Goal: Task Accomplishment & Management: Manage account settings

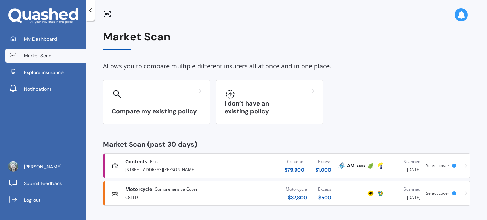
scroll to position [1, 0]
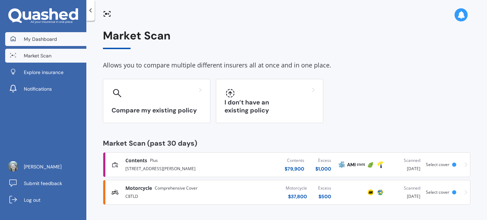
click at [32, 39] on span "My Dashboard" at bounding box center [40, 39] width 33 height 7
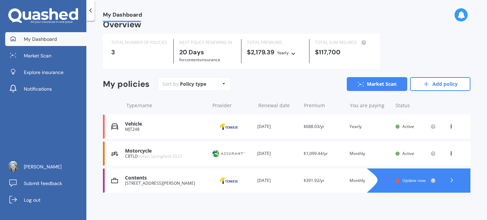
scroll to position [12, 0]
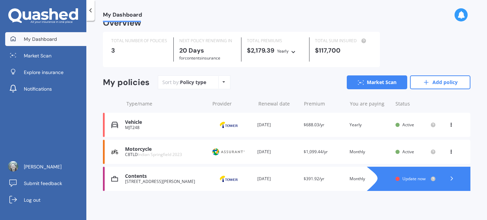
drag, startPoint x: 325, startPoint y: 152, endPoint x: 296, endPoint y: 152, distance: 29.0
click at [296, 152] on div "Motorcycle C8TLD Indian Springfield 2023 Provider Renewal date 28 Sep 2026 Prem…" at bounding box center [287, 152] width 368 height 24
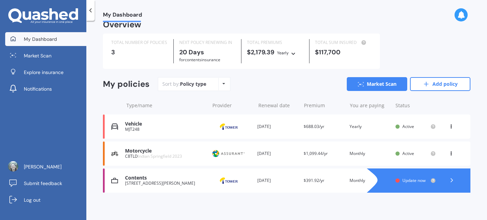
scroll to position [12, 0]
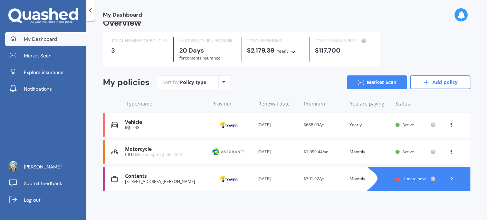
click at [408, 180] on span "Update now" at bounding box center [414, 179] width 23 height 6
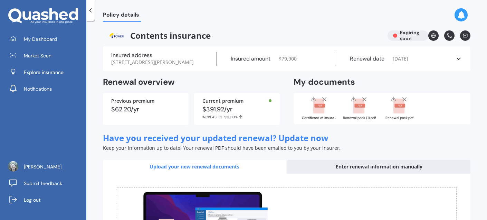
click at [396, 107] on rect at bounding box center [400, 106] width 11 height 4
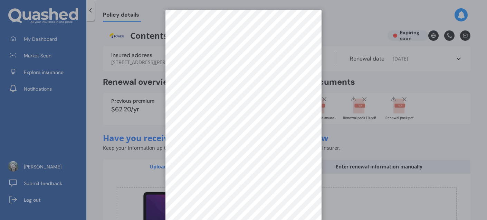
click at [362, 78] on div at bounding box center [243, 110] width 487 height 220
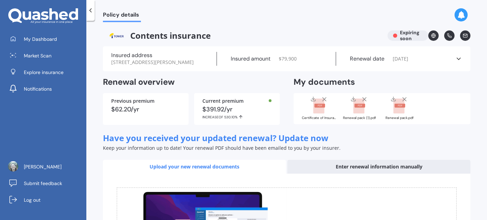
click at [359, 114] on rect at bounding box center [359, 106] width 11 height 15
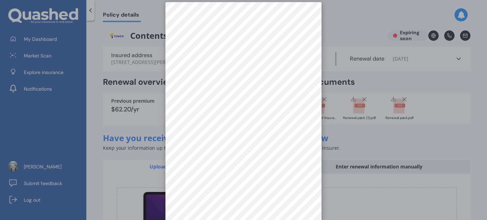
scroll to position [10, 0]
click at [391, 57] on div at bounding box center [243, 110] width 487 height 220
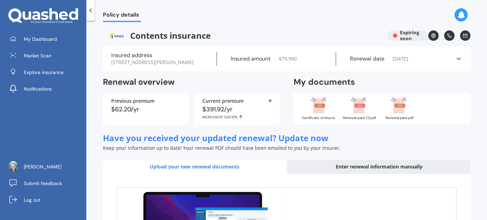
click at [404, 101] on line at bounding box center [404, 98] width 3 height 3
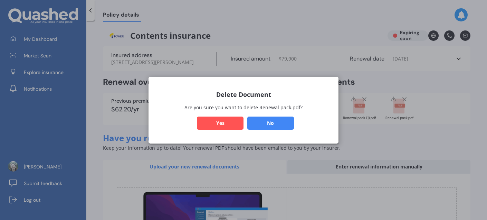
click at [233, 121] on button "Yes" at bounding box center [220, 122] width 47 height 13
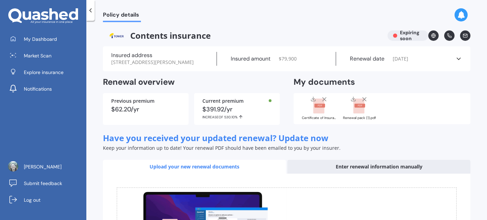
click at [317, 114] on rect at bounding box center [319, 106] width 11 height 15
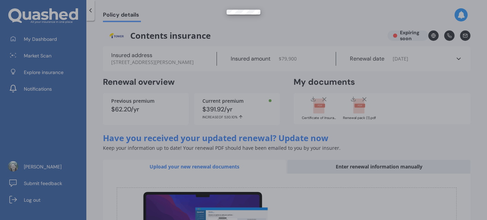
scroll to position [0, 0]
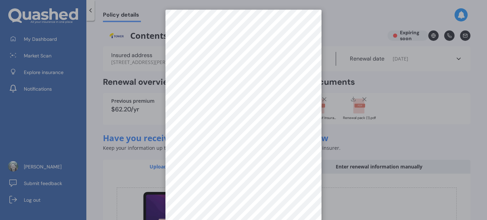
click at [400, 107] on div at bounding box center [243, 110] width 487 height 220
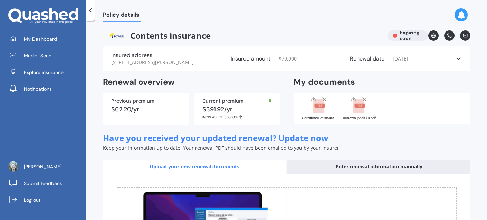
click at [461, 60] on div "Insured address 28 Roger Guy Place, Welcome Bay, Tauranga 3175 Insured amount $…" at bounding box center [287, 58] width 368 height 25
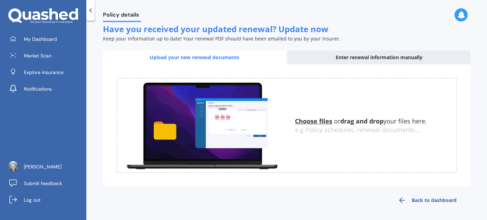
scroll to position [178, 0]
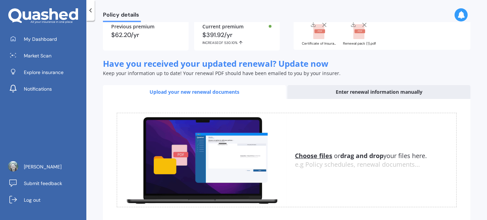
click at [355, 93] on div "Enter renewal information manually" at bounding box center [379, 92] width 183 height 14
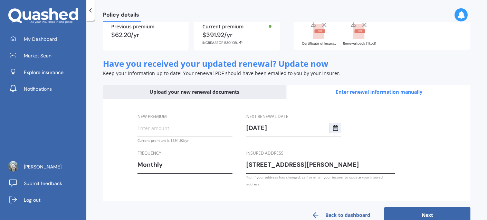
click at [284, 129] on input "02/10/2026" at bounding box center [287, 128] width 83 height 10
click at [333, 208] on link "Back to dashboard" at bounding box center [341, 215] width 86 height 17
